Goal: Task Accomplishment & Management: Complete application form

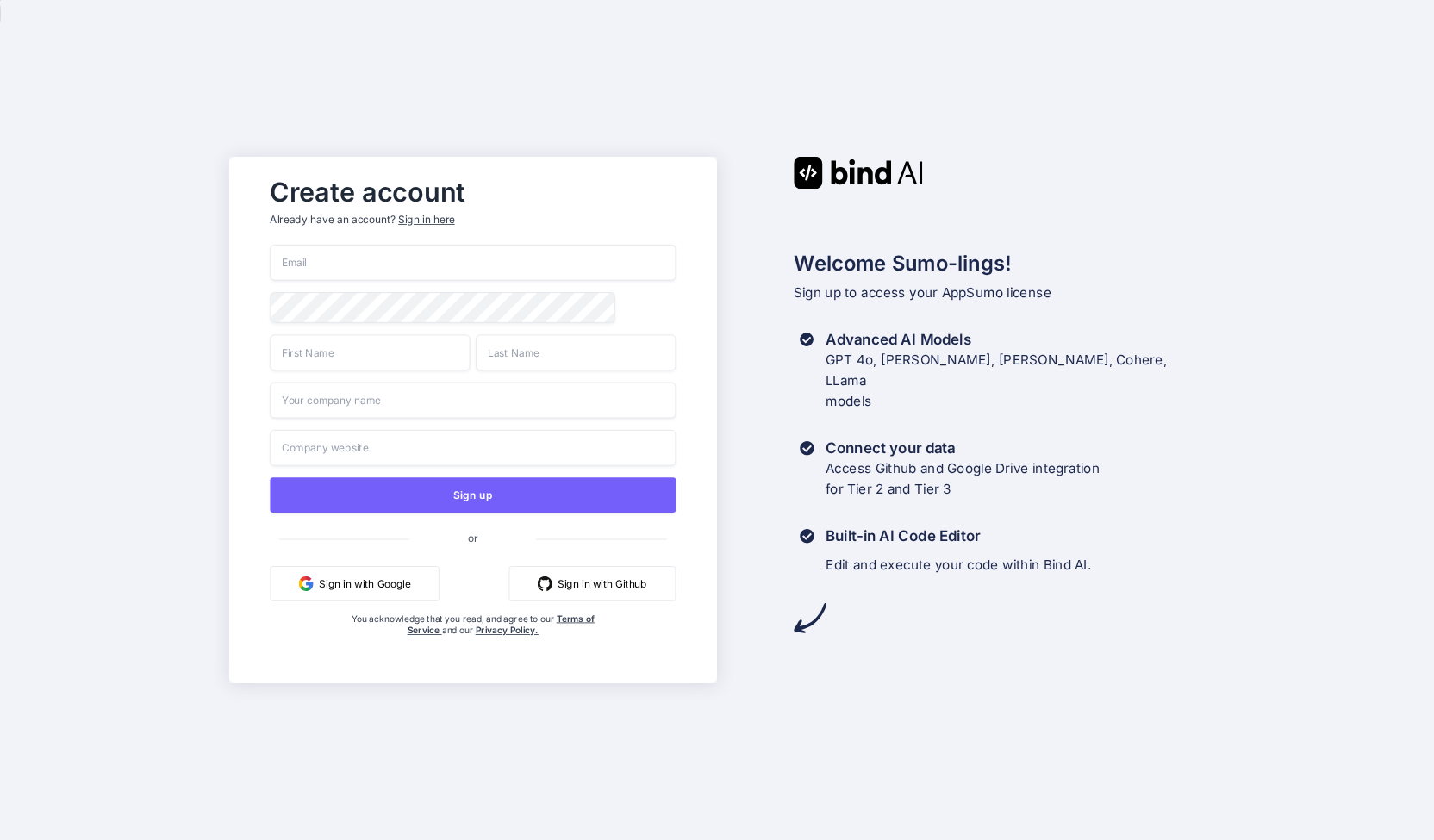
click at [374, 249] on input "email" at bounding box center [473, 263] width 406 height 36
type input "[EMAIL_ADDRESS][DOMAIN_NAME]"
type input "[PERSON_NAME]"
type input "Chao"
type input "The Chao Group"
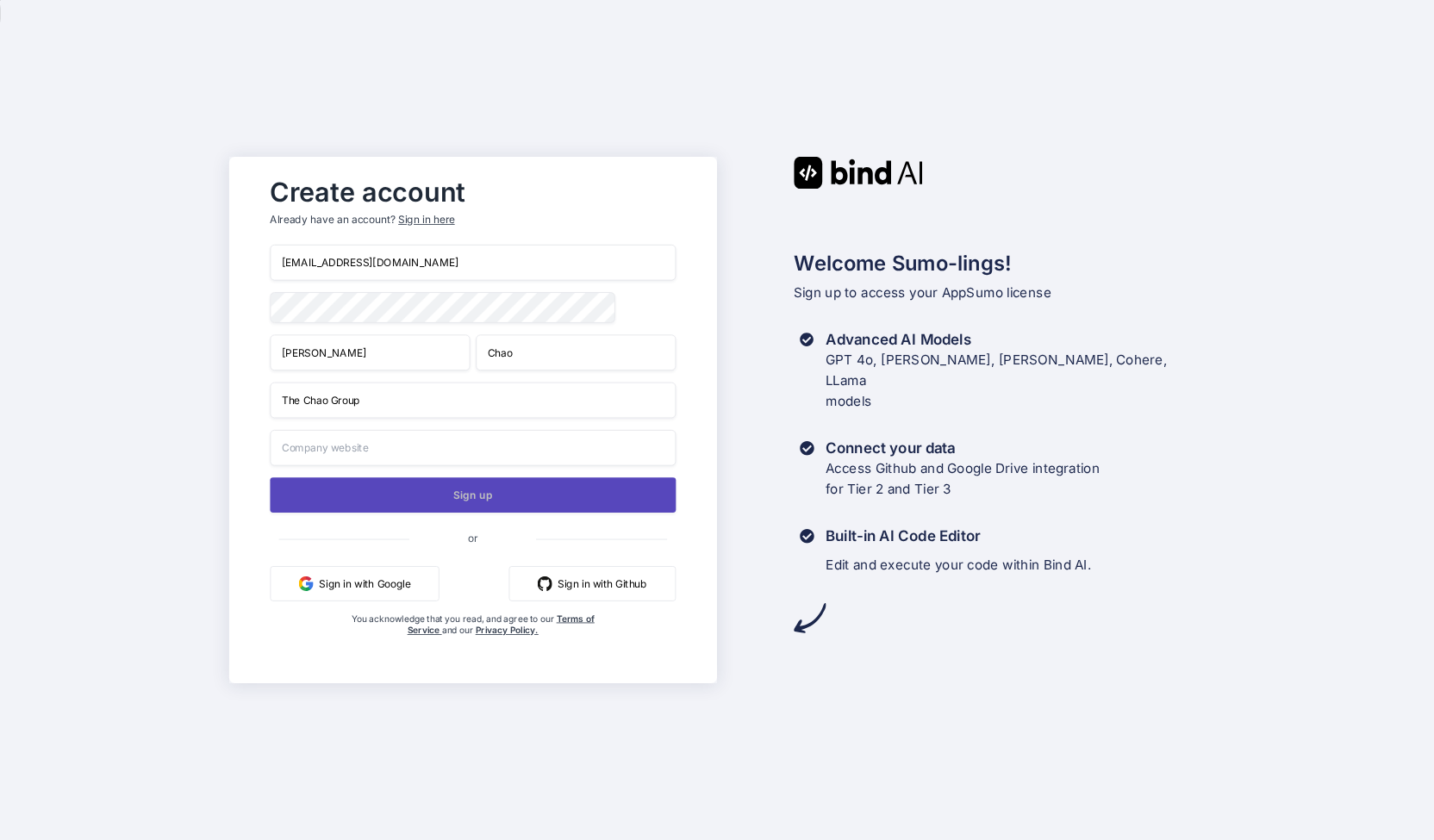
click at [540, 494] on button "Sign up" at bounding box center [473, 494] width 406 height 35
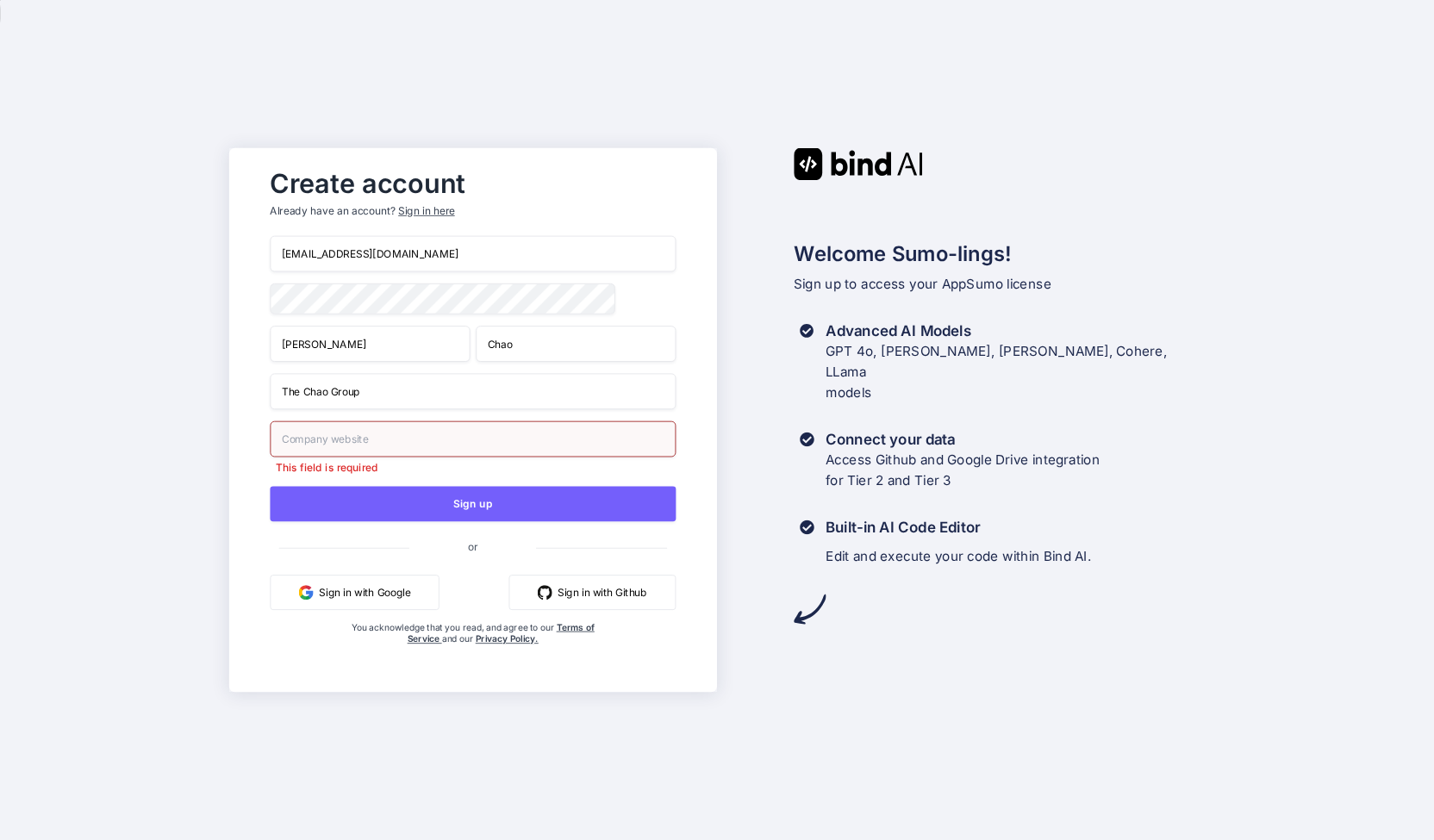
click at [538, 447] on input "text" at bounding box center [473, 440] width 406 height 36
type input "h"
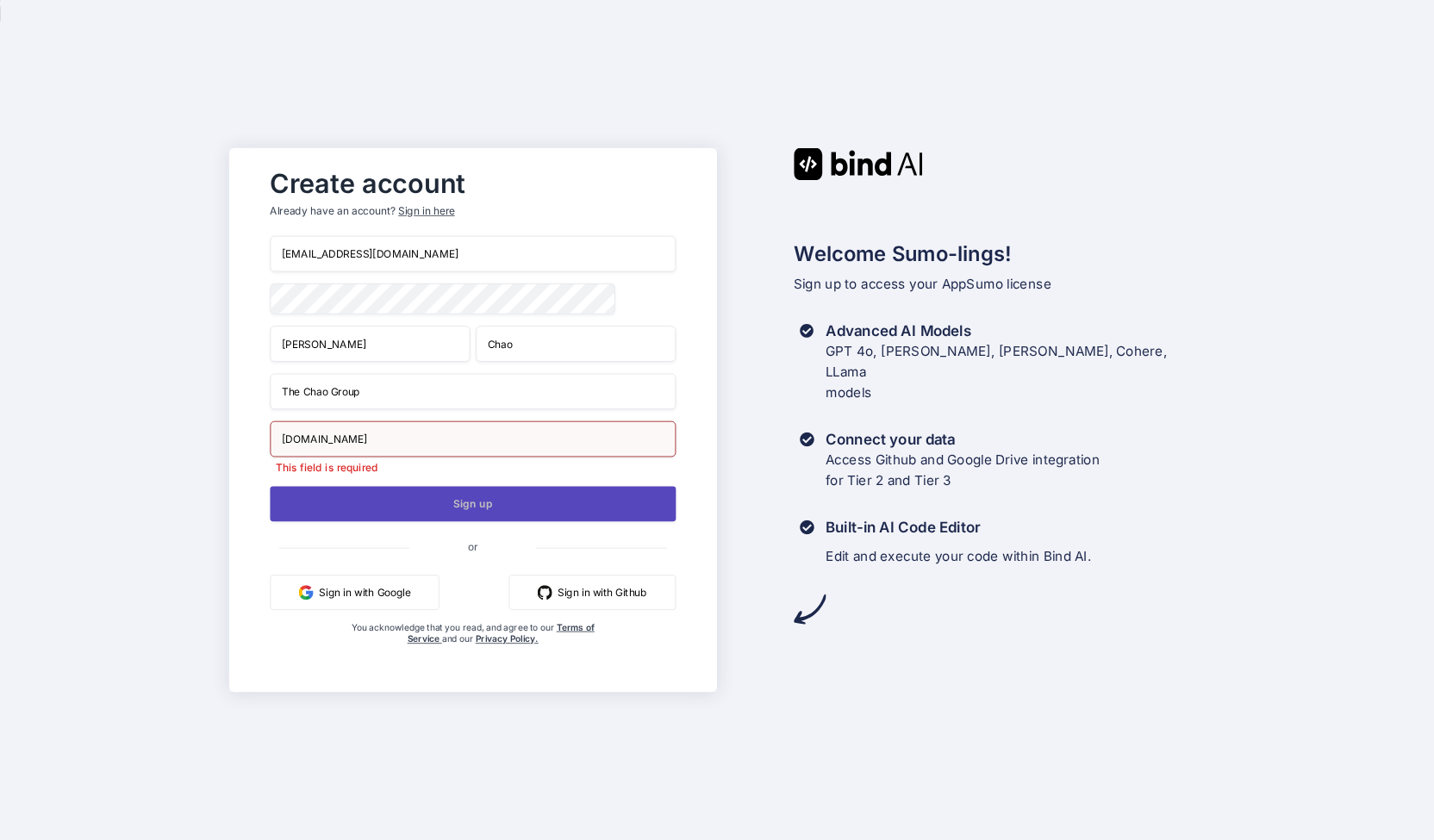
type input "[DOMAIN_NAME]"
click at [500, 499] on button "Sign up" at bounding box center [473, 503] width 406 height 35
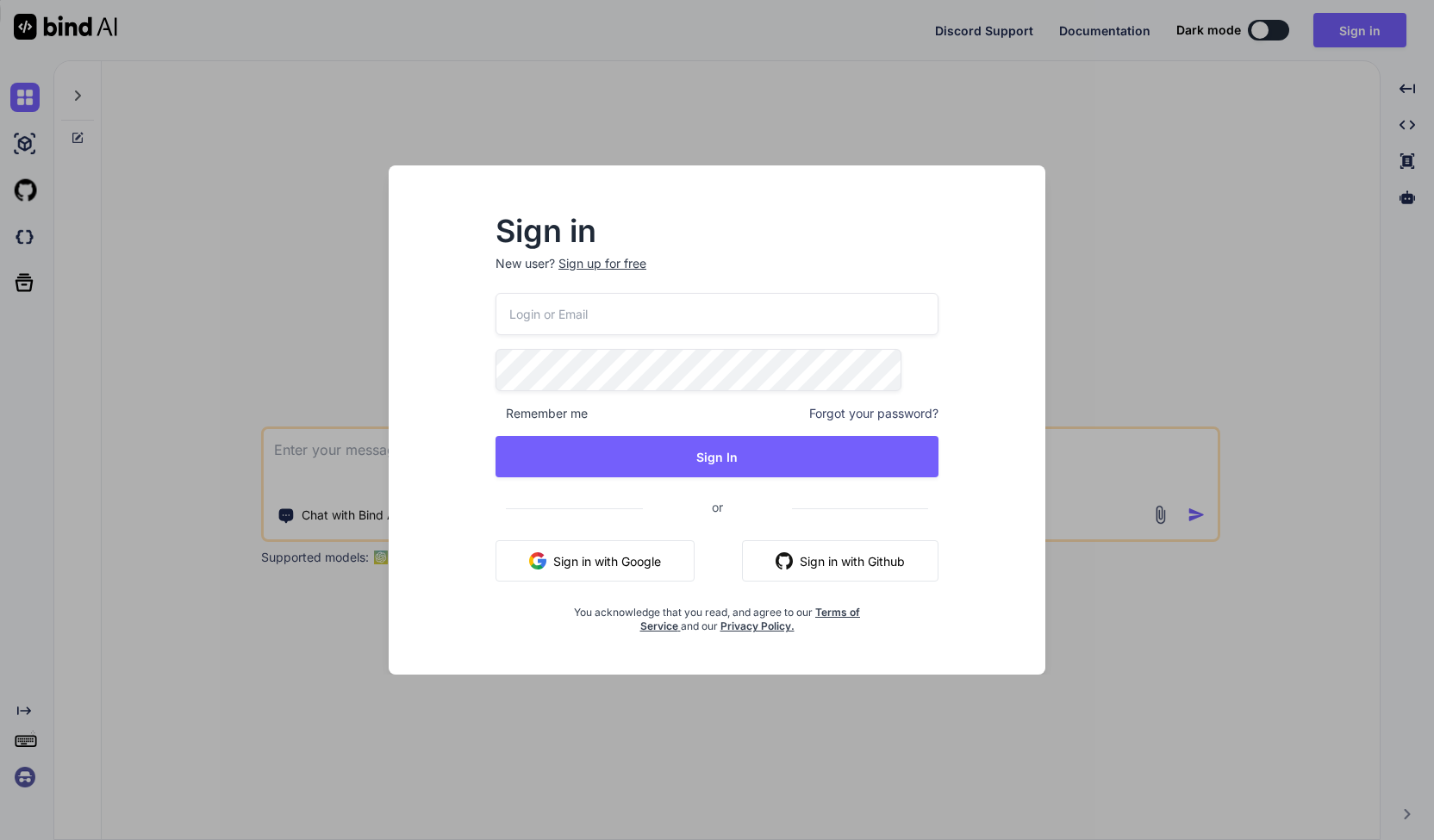
click at [604, 297] on input "email" at bounding box center [716, 313] width 443 height 42
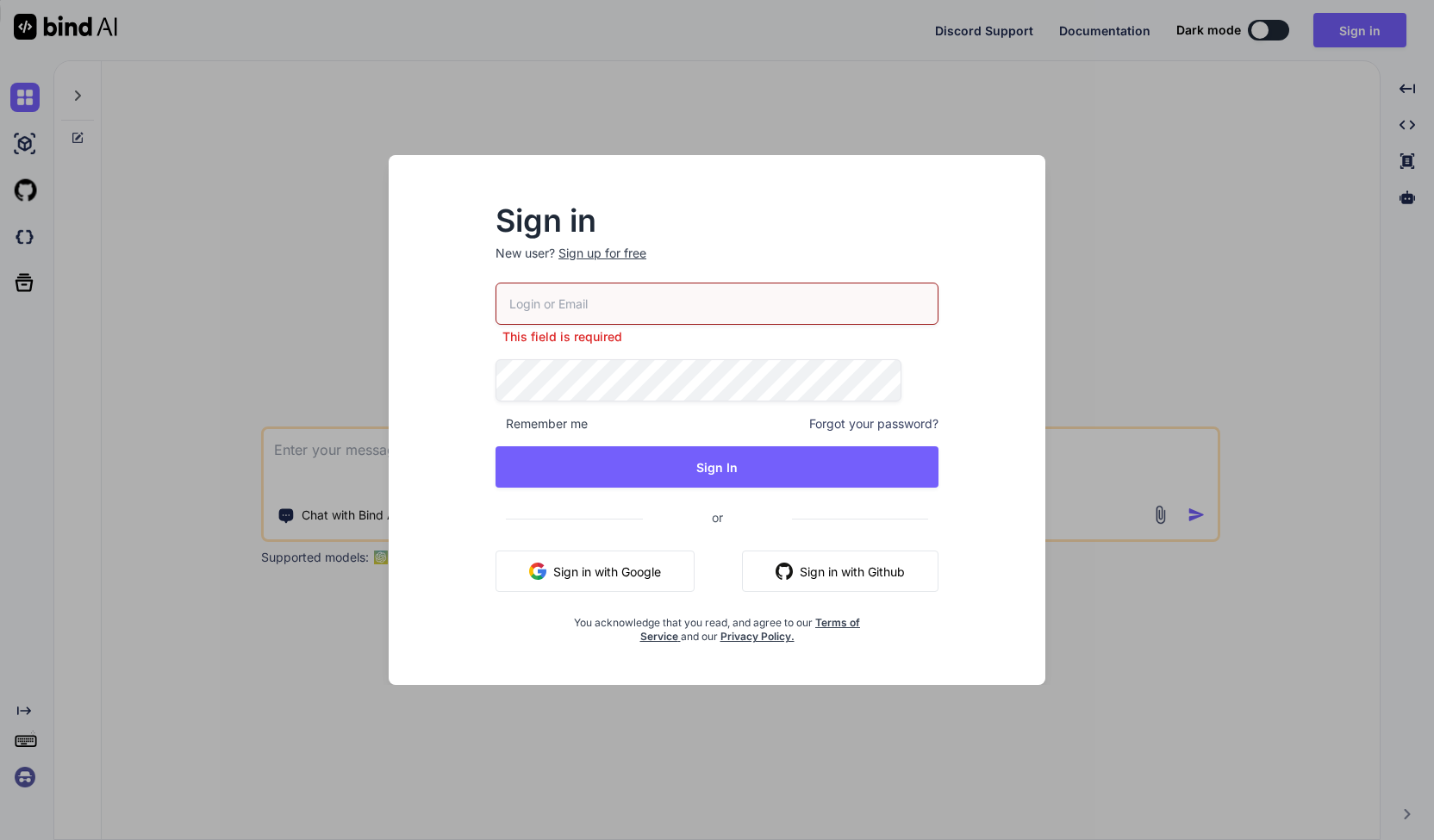
type input "[EMAIL_ADDRESS][DOMAIN_NAME]"
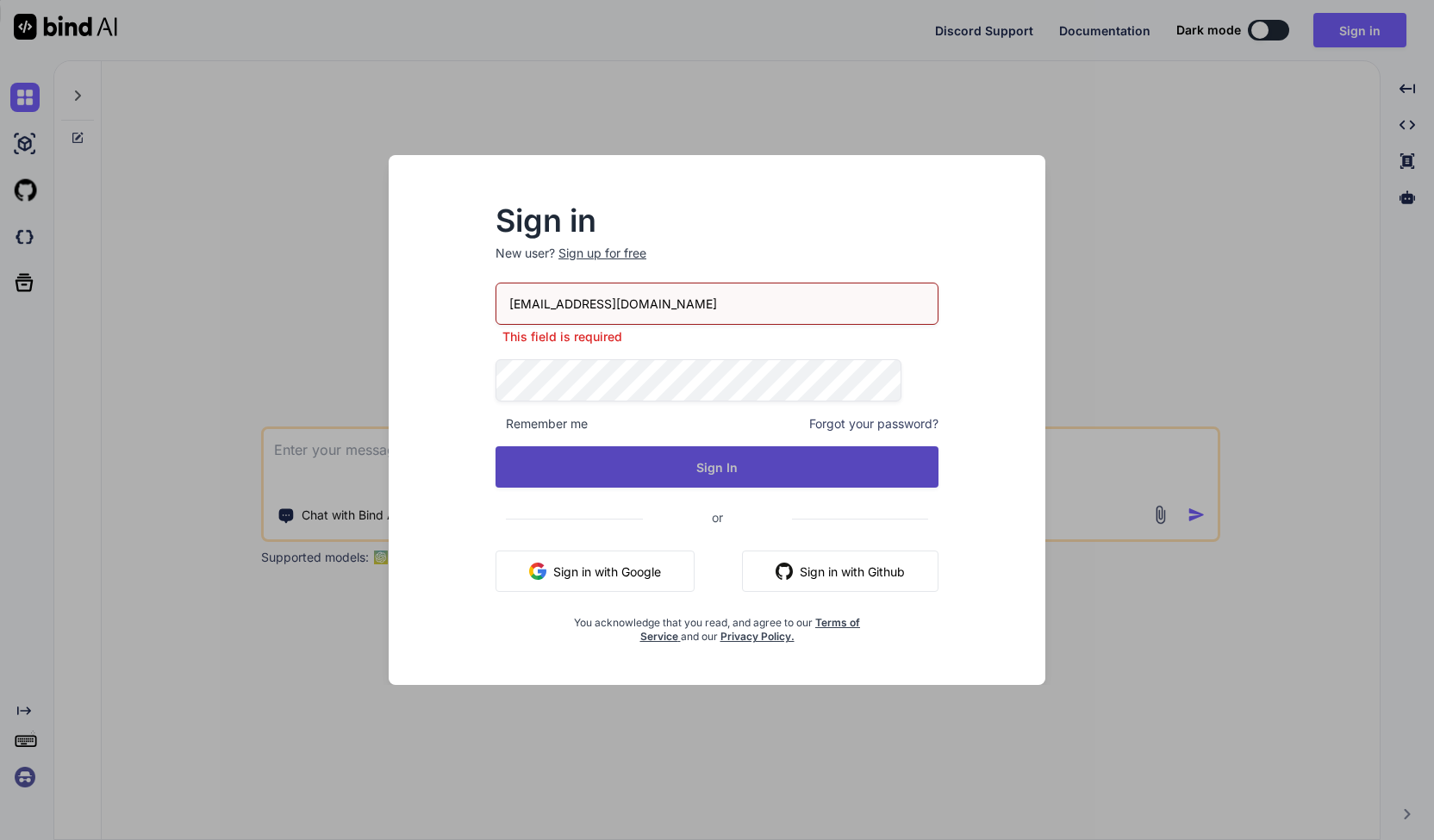
click at [604, 477] on div "seanchao.brand@gmail.com This field is required Remember me Forgot your passwor…" at bounding box center [716, 463] width 443 height 361
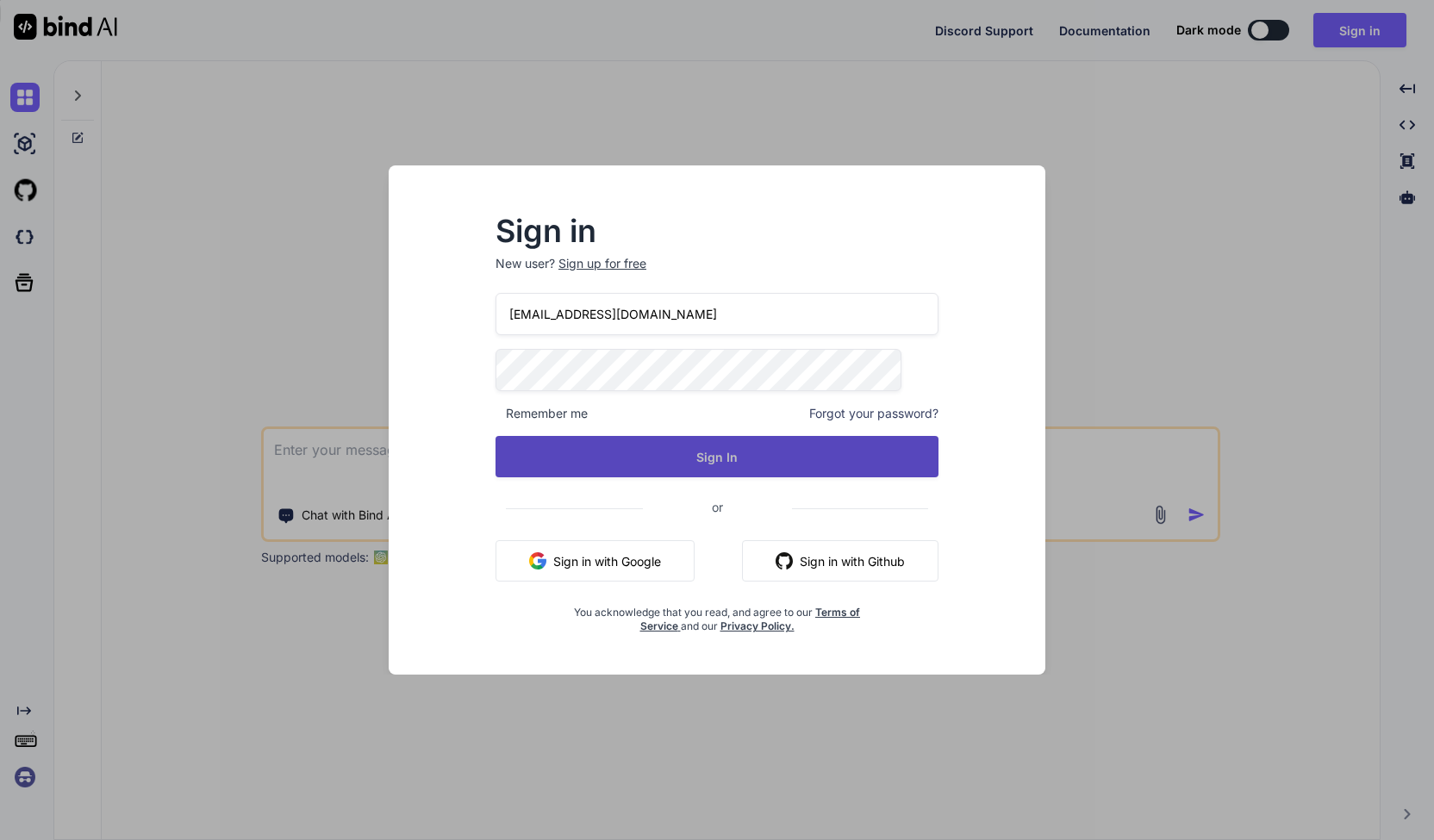
click at [679, 439] on button "Sign In" at bounding box center [716, 456] width 443 height 41
click at [548, 450] on button "Sign In" at bounding box center [716, 456] width 443 height 41
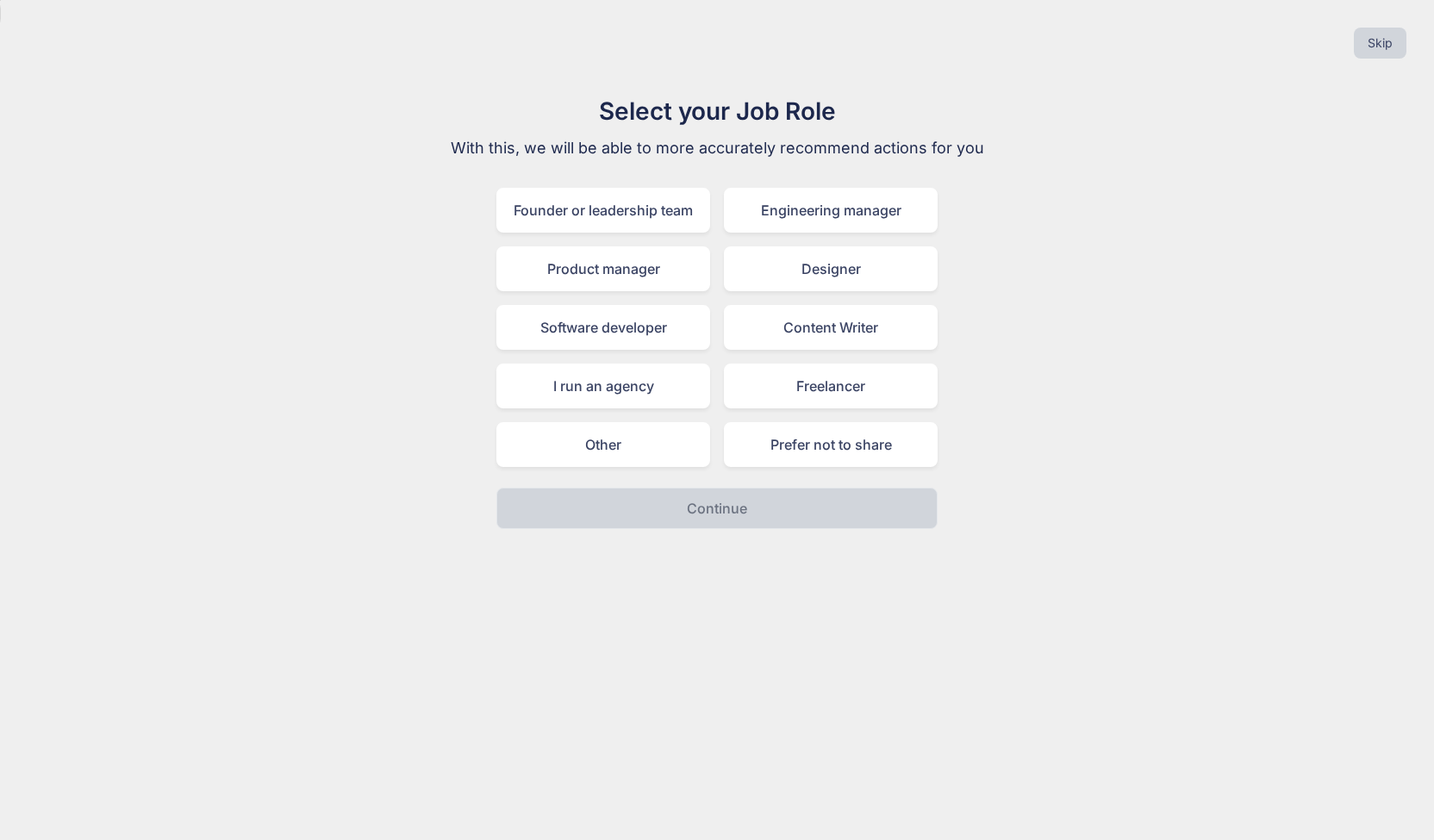
click at [247, 263] on div "Select your Job Role With this, we will be able to more accurately recommend ac…" at bounding box center [716, 311] width 1406 height 436
click at [1378, 27] on div "Skip" at bounding box center [716, 42] width 1406 height 58
click at [1378, 29] on button "Skip" at bounding box center [1380, 43] width 53 height 31
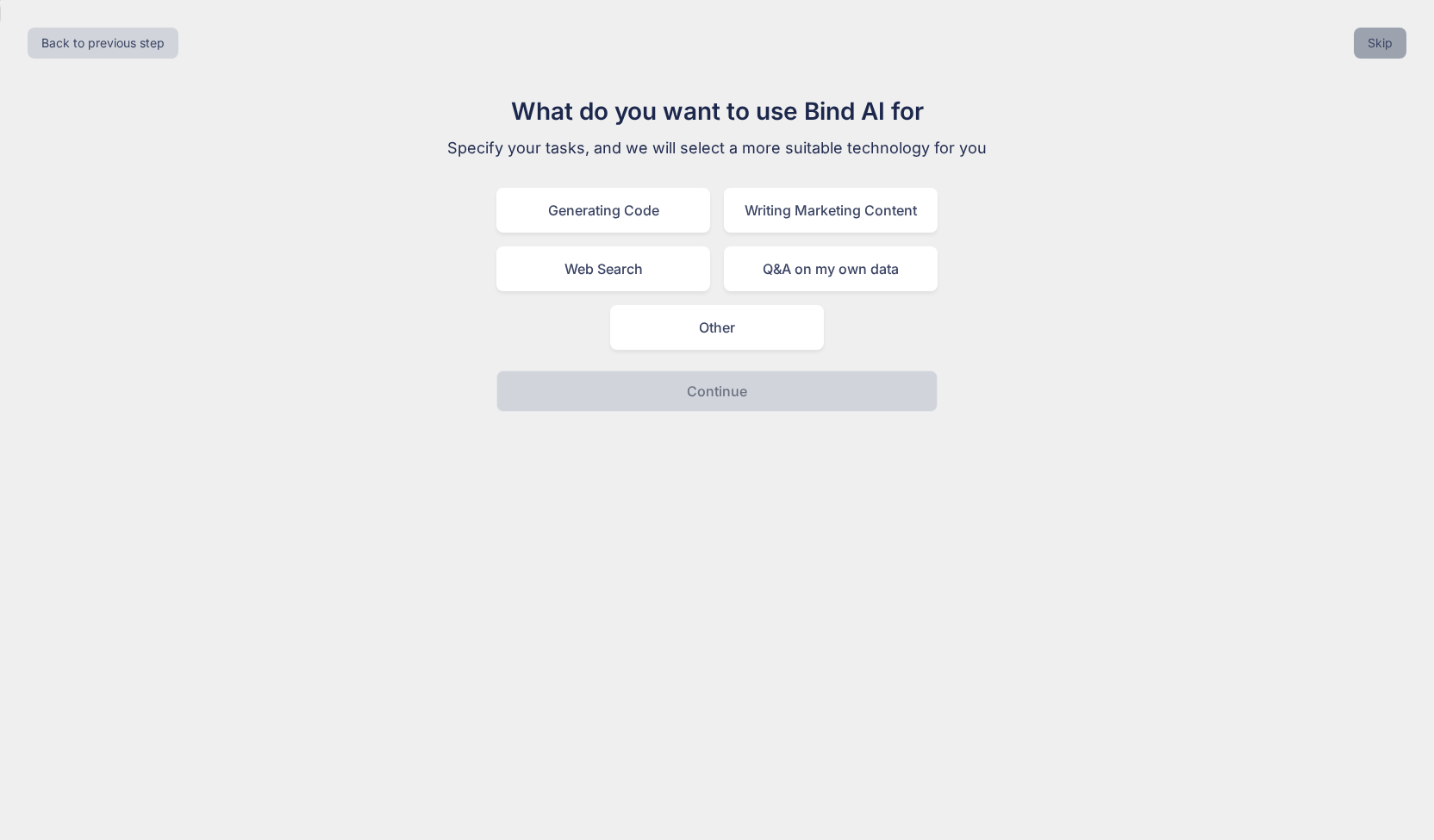
click at [1376, 32] on button "Skip" at bounding box center [1380, 43] width 53 height 31
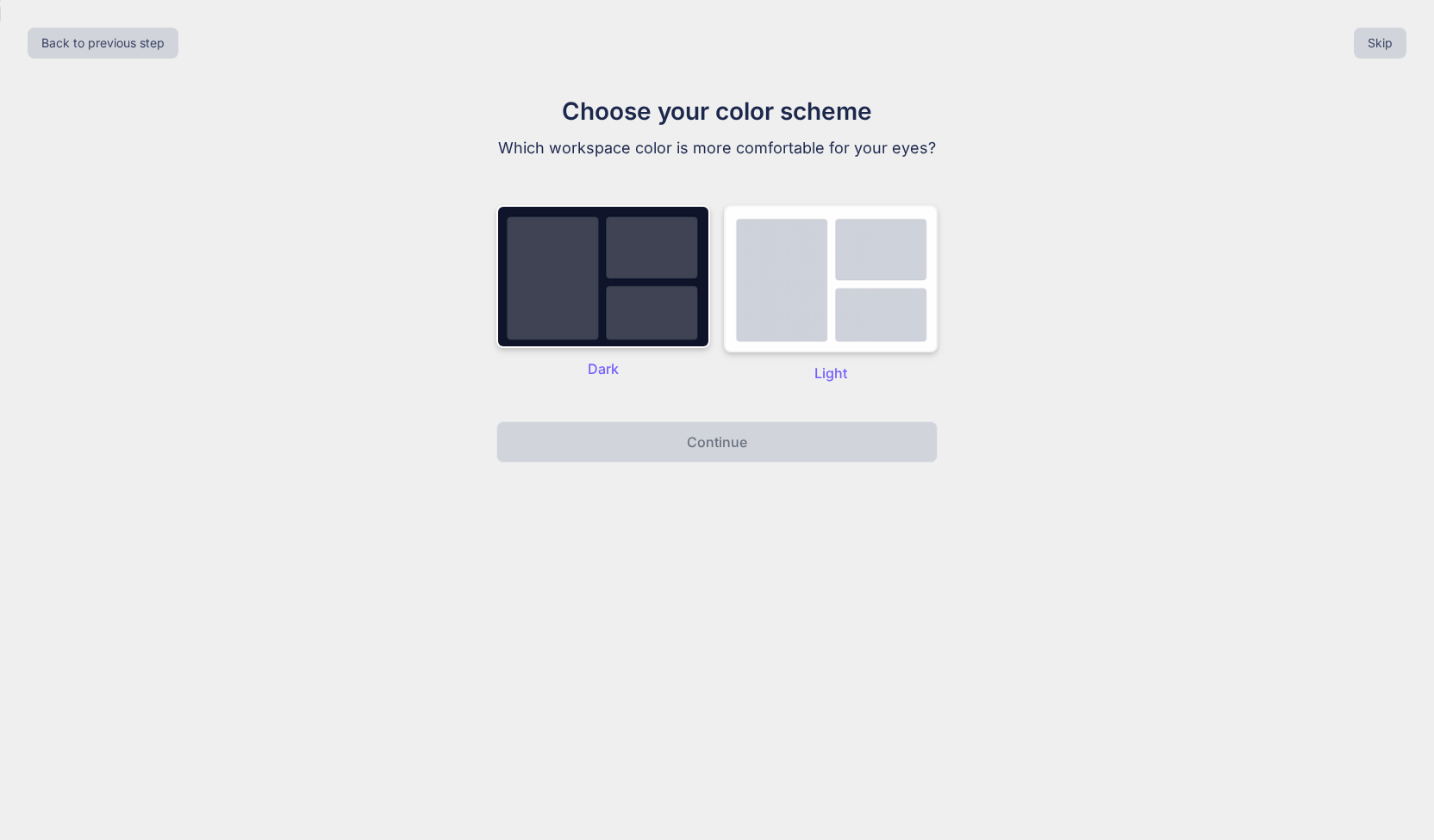
click at [836, 279] on img at bounding box center [831, 279] width 214 height 147
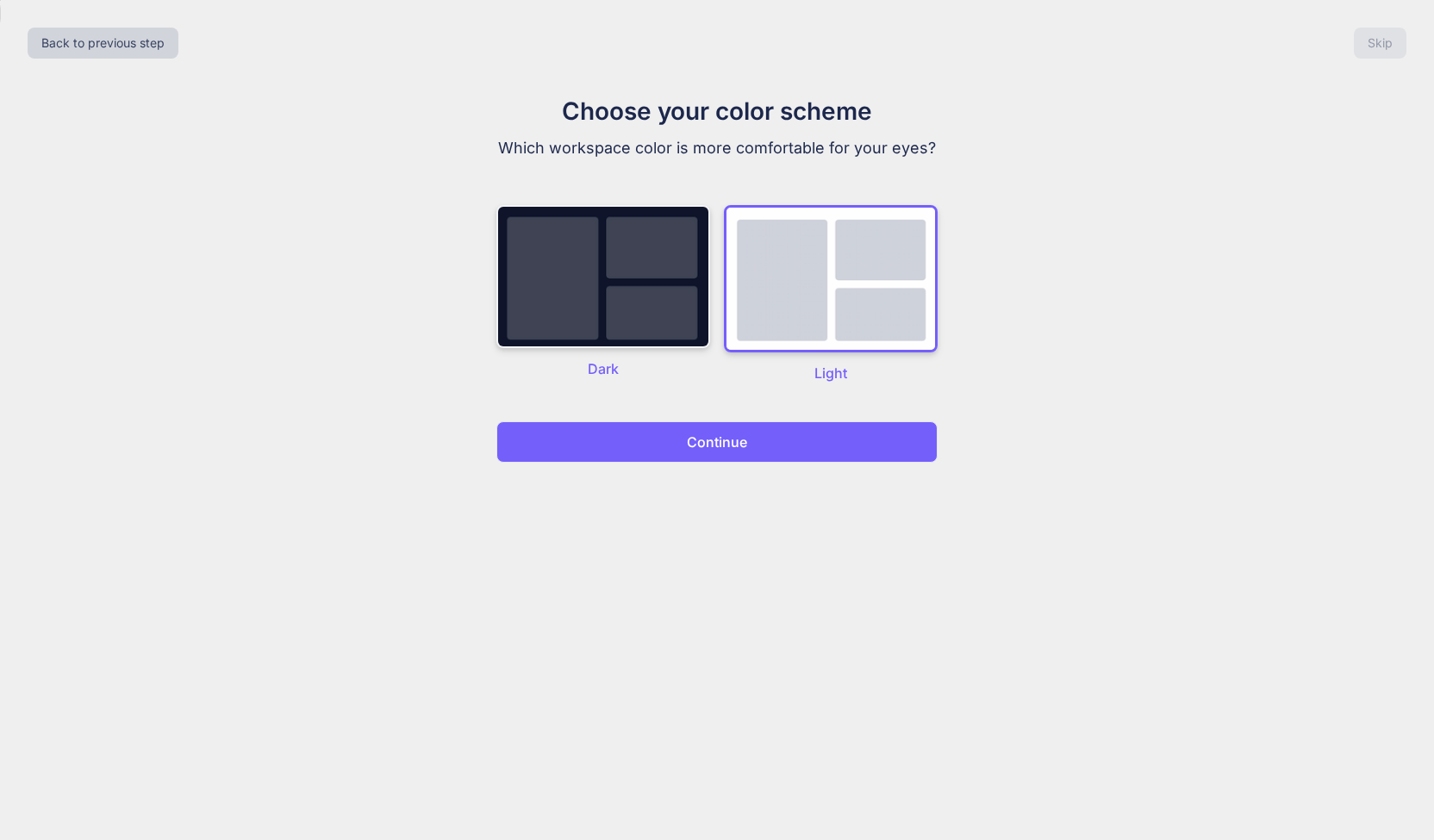
click at [670, 265] on img at bounding box center [603, 277] width 214 height 143
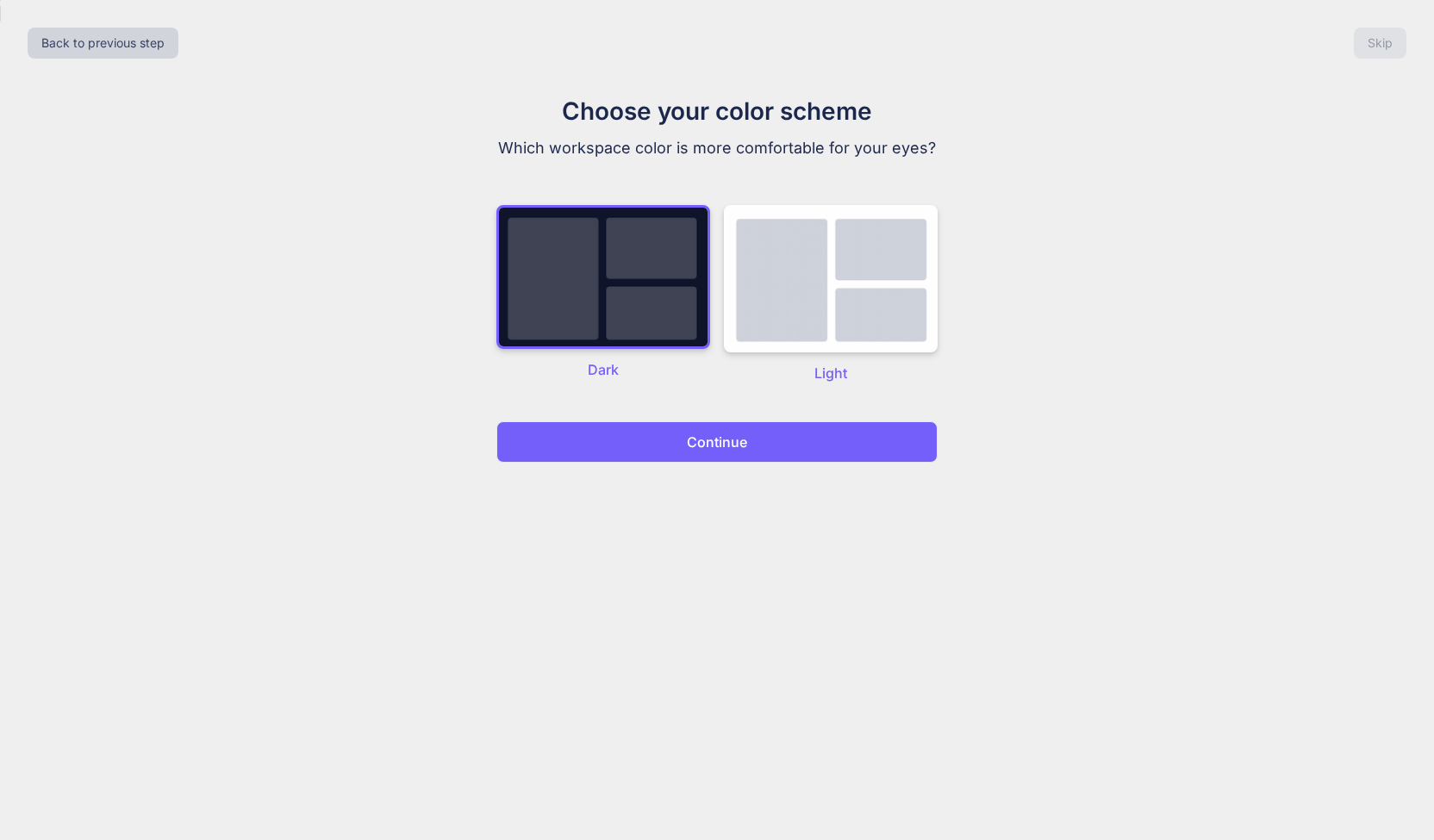
click at [706, 442] on p "Continue" at bounding box center [716, 442] width 60 height 21
click at [653, 295] on img at bounding box center [603, 277] width 214 height 144
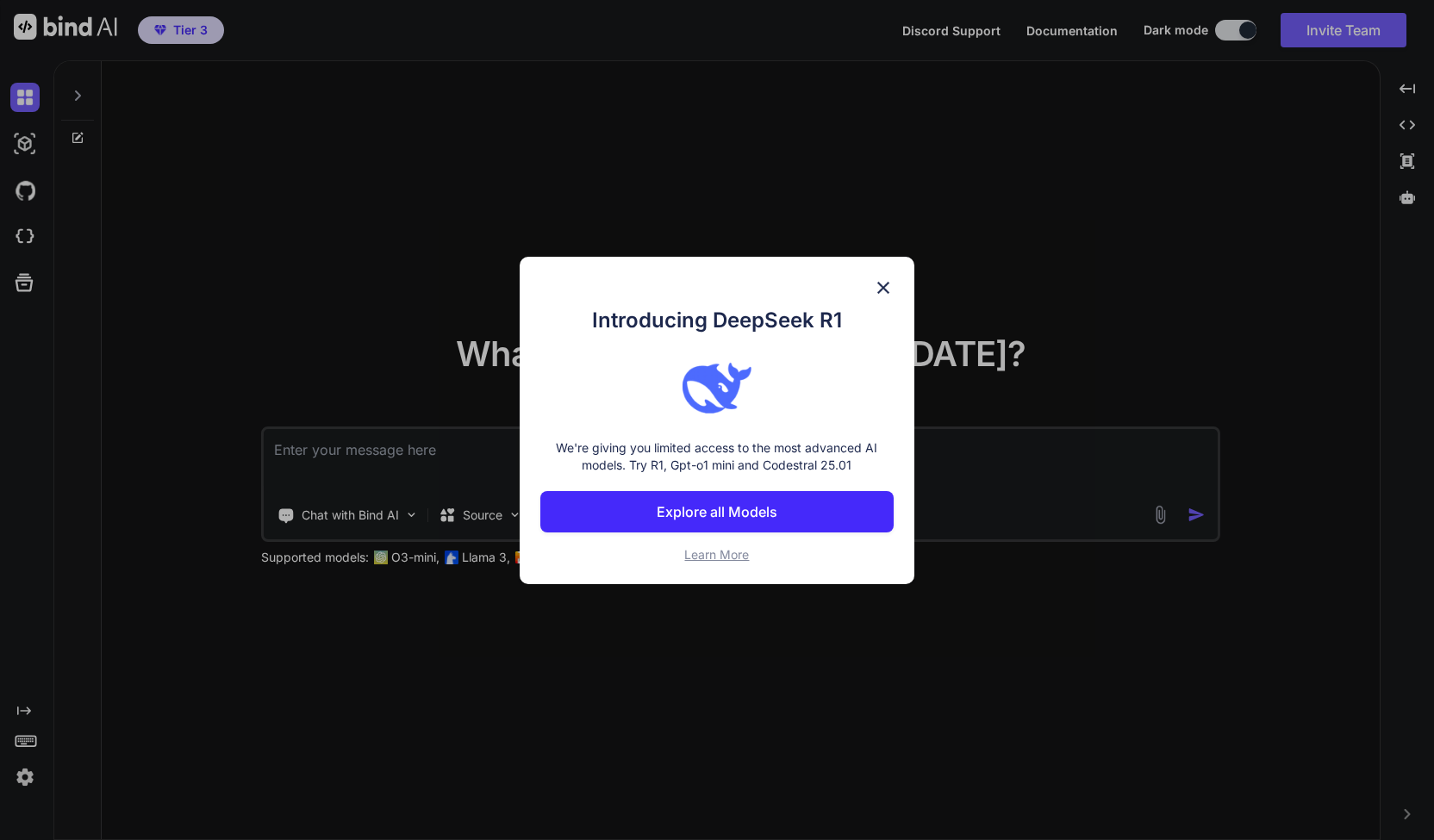
click at [741, 513] on p "Explore all Models" at bounding box center [717, 512] width 120 height 21
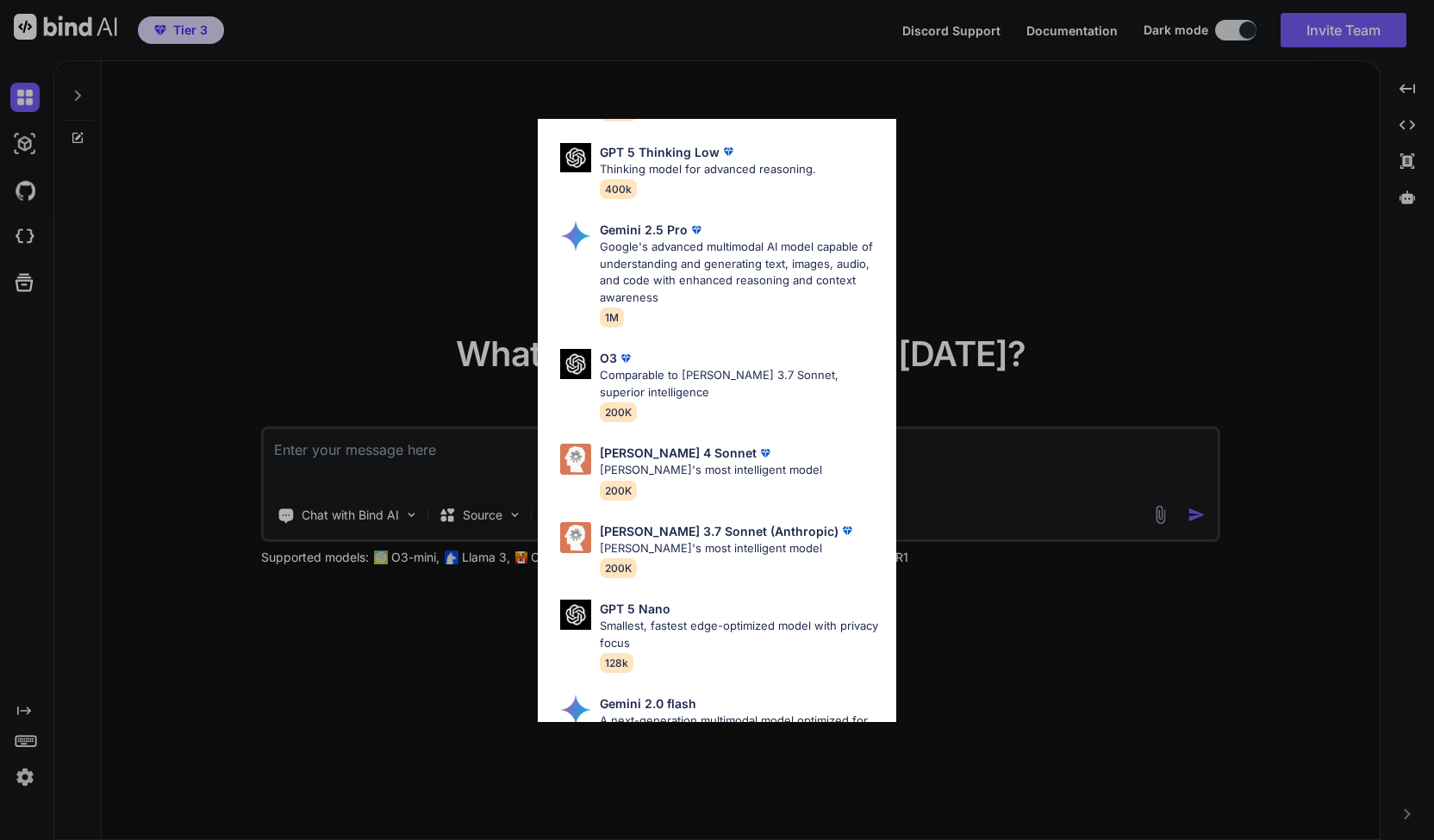
scroll to position [363, 0]
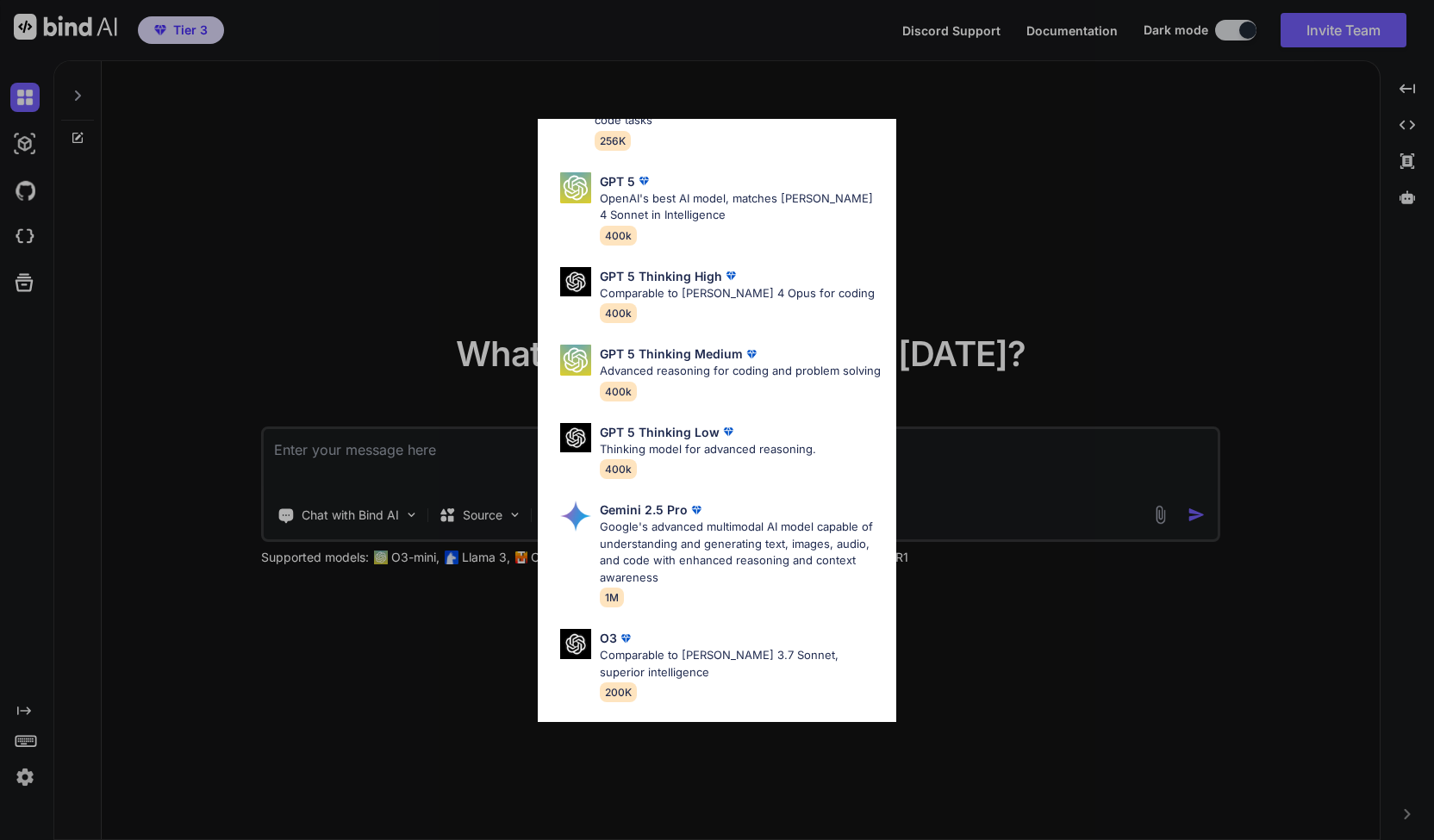
click at [935, 169] on div "All GPT 5 Mini Smaller, fast variant balancing speed and capability for light t…" at bounding box center [717, 420] width 1434 height 840
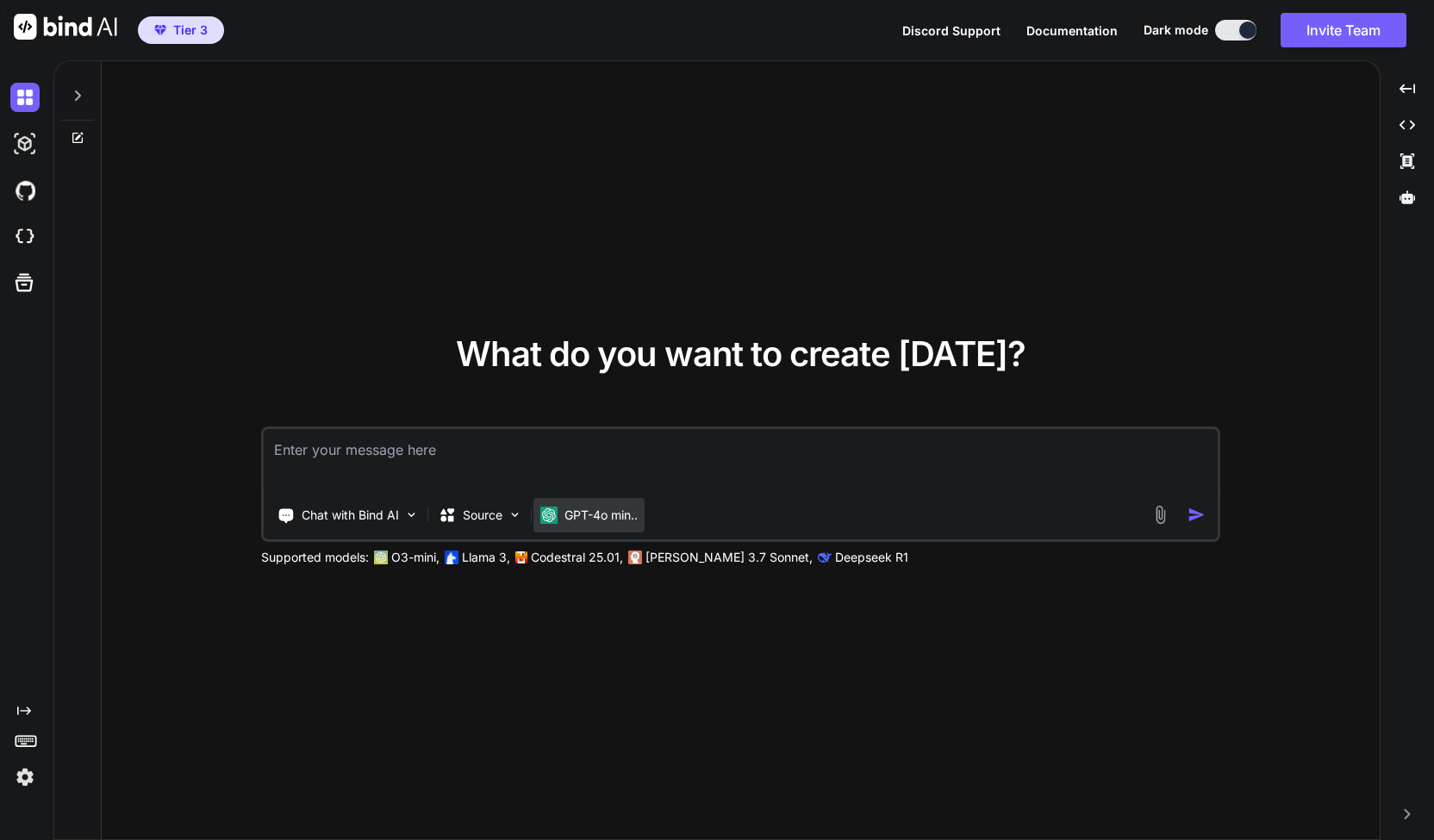
click at [581, 527] on div "GPT-4o min.." at bounding box center [589, 515] width 111 height 34
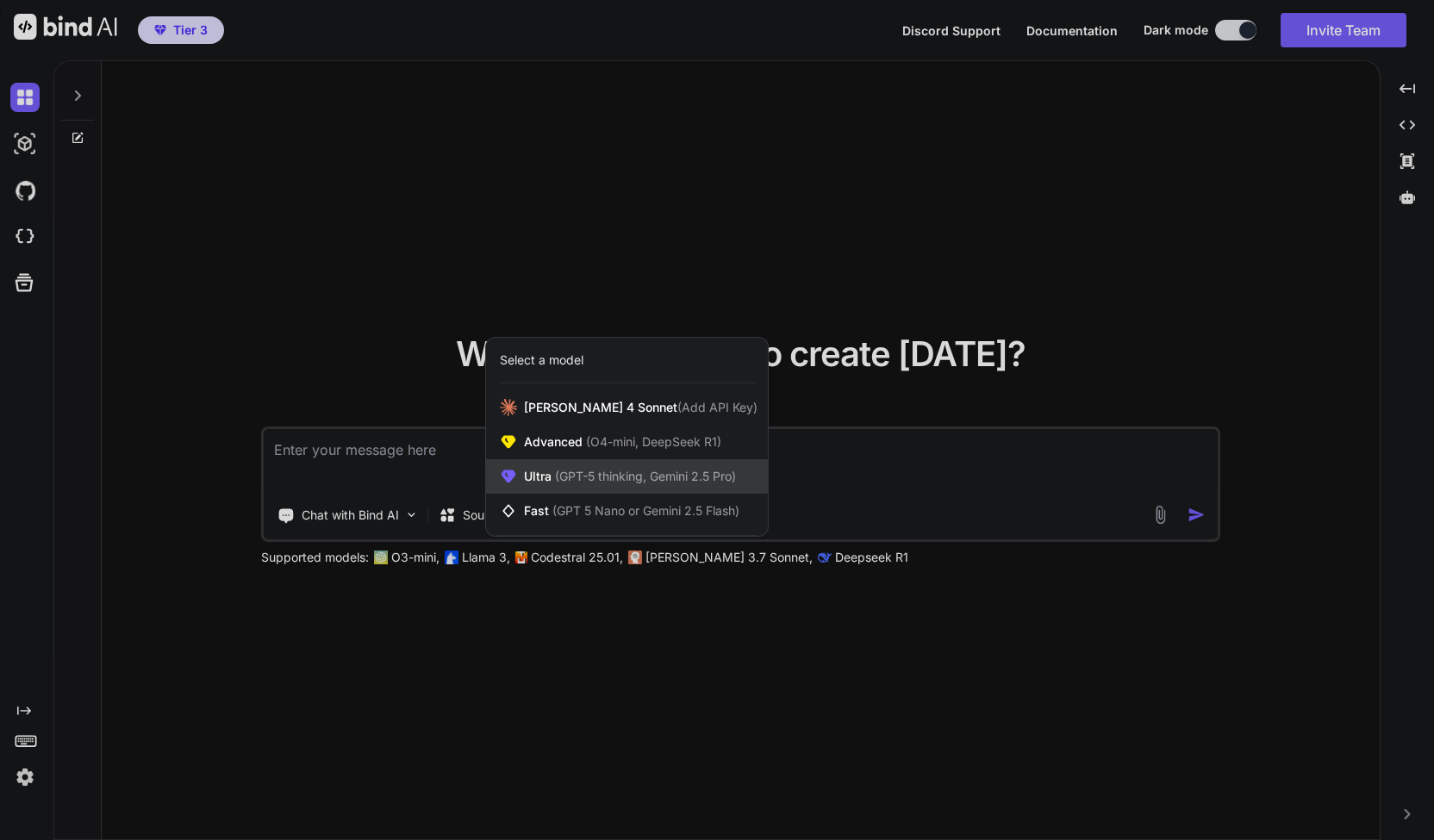
click at [702, 485] on span "Ultra (GPT-5 thinking, Gemini 2.5 Pro)" at bounding box center [630, 476] width 212 height 17
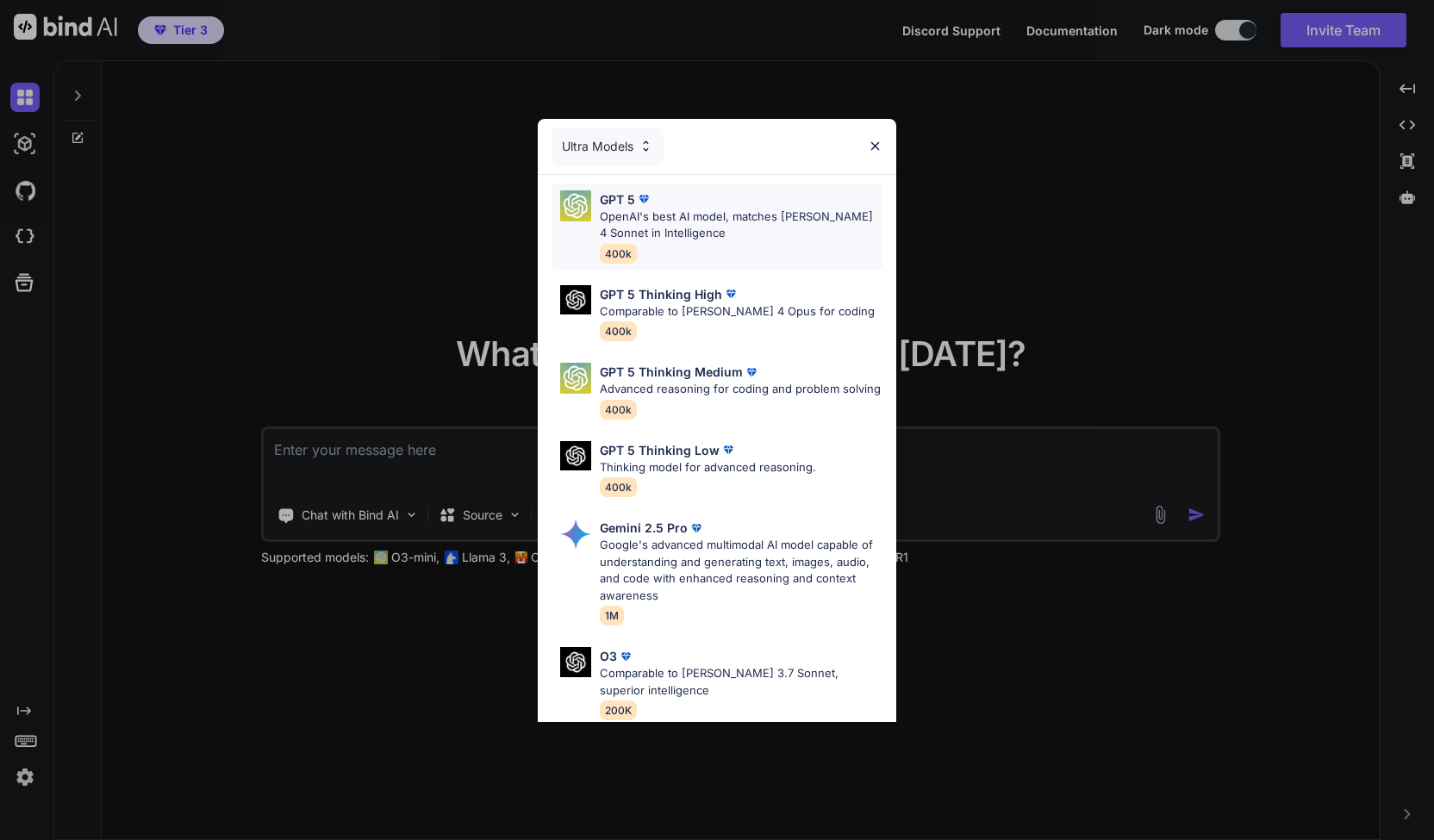
scroll to position [140, 0]
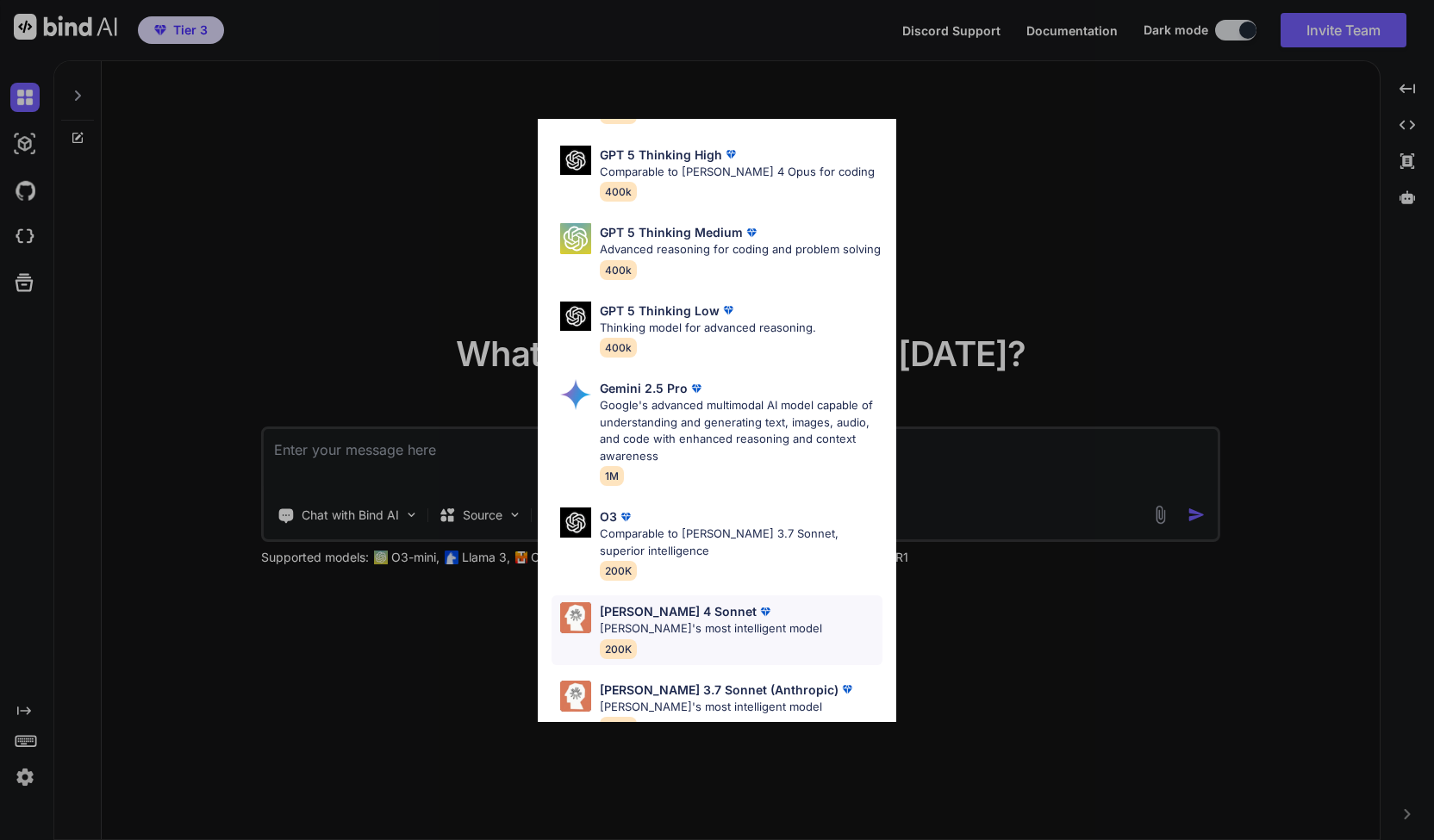
click at [792, 606] on div "Claude 4 Sonnet Claude's most intelligent model 200K" at bounding box center [717, 630] width 331 height 70
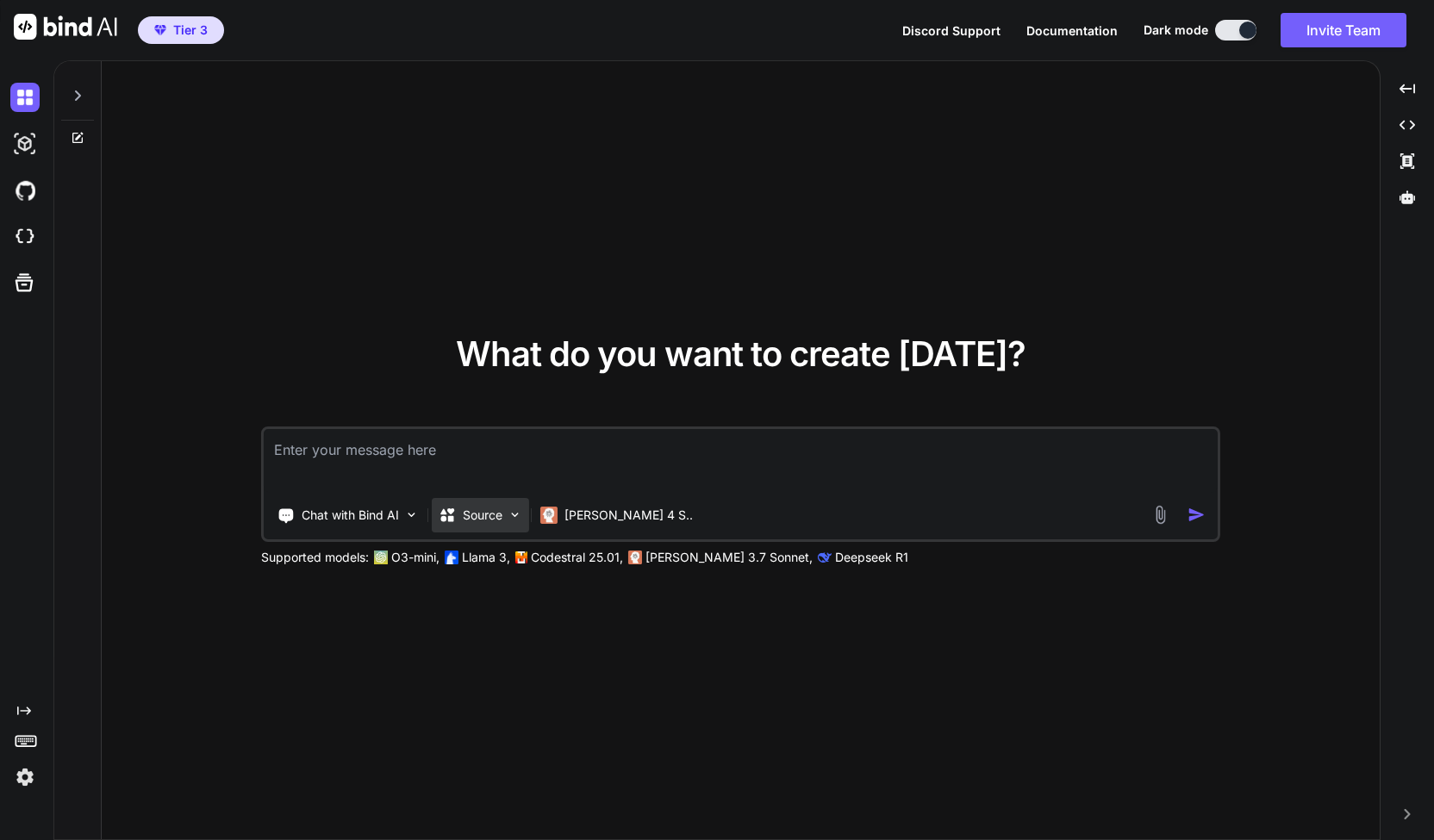
click at [508, 512] on img at bounding box center [514, 514] width 14 height 14
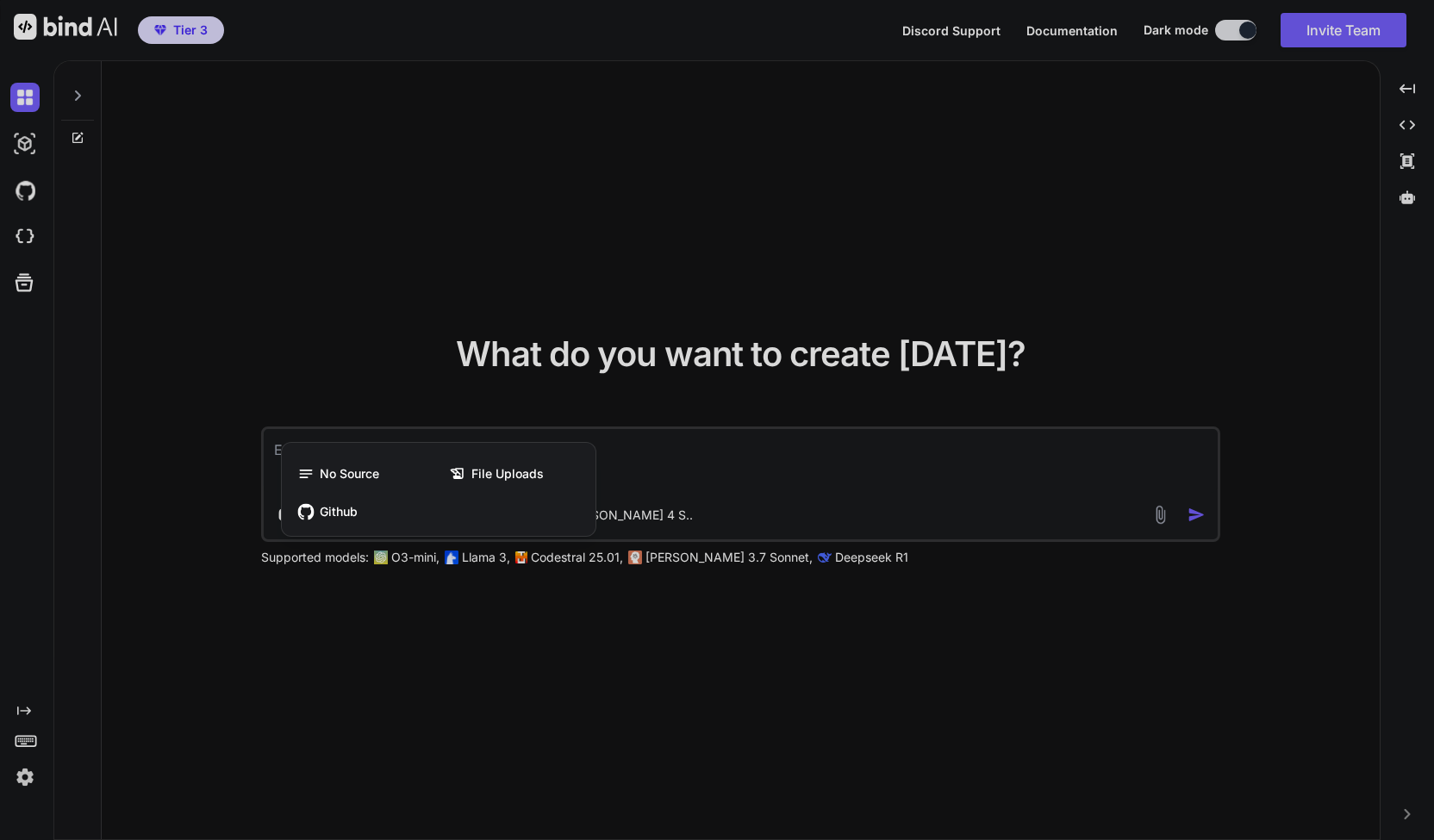
click at [805, 466] on div at bounding box center [717, 420] width 1434 height 840
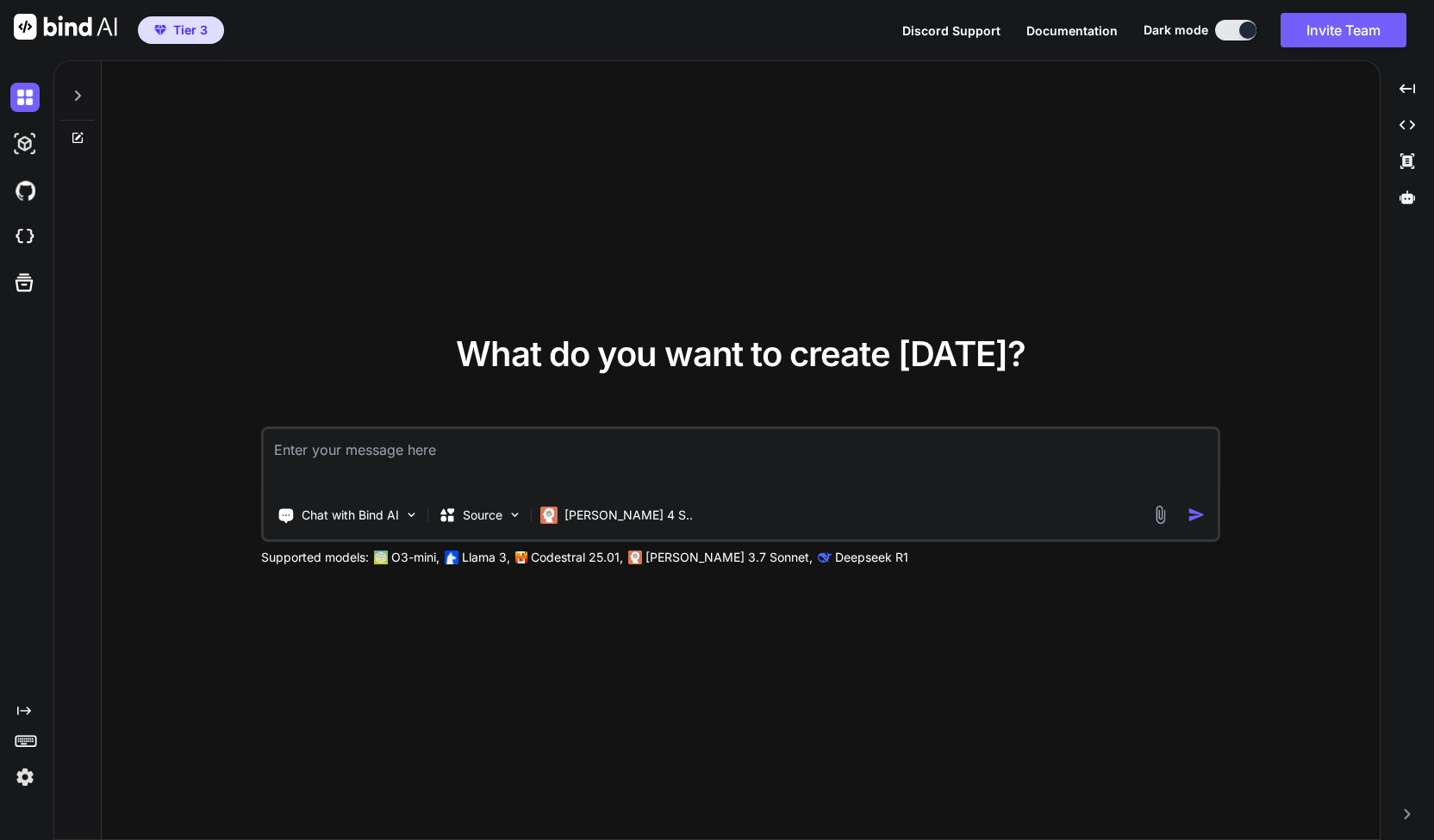
click at [198, 37] on span "Tier 3" at bounding box center [190, 31] width 34 height 17
